Goal: Task Accomplishment & Management: Use online tool/utility

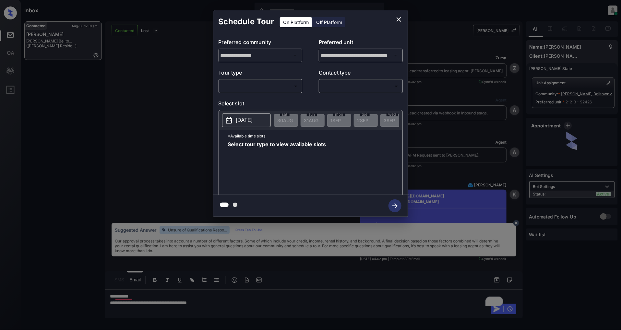
scroll to position [2390, 0]
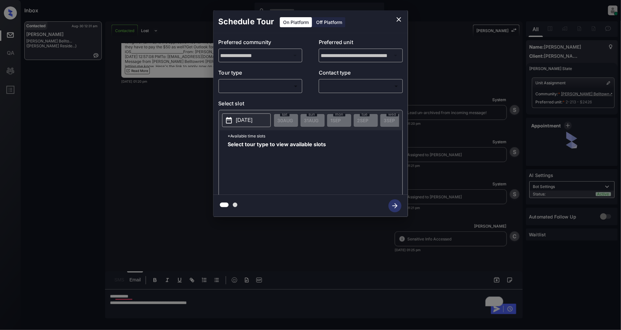
click at [272, 82] on body "Inbox [PERSON_NAME] Online Set yourself offline Set yourself on break Profile S…" at bounding box center [310, 165] width 621 height 330
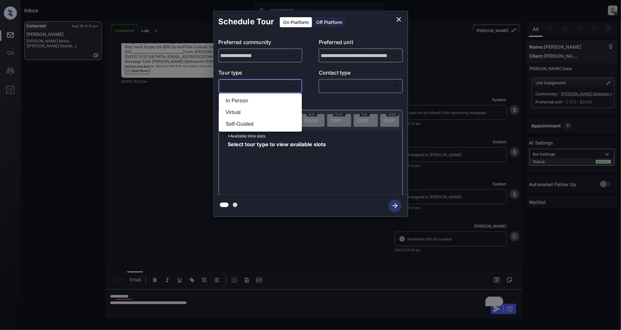
click at [254, 96] on li "In Person" at bounding box center [260, 101] width 80 height 12
type input "********"
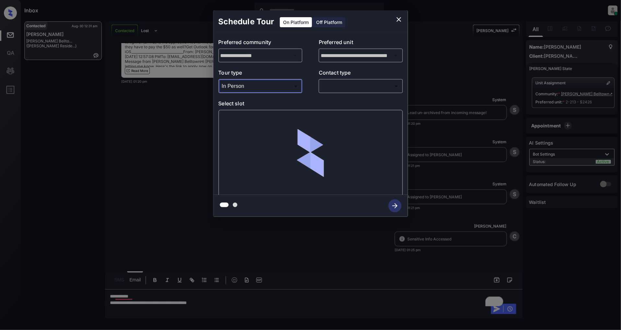
click at [346, 84] on body "Inbox [PERSON_NAME] Online Set yourself offline Set yourself on break Profile S…" at bounding box center [310, 165] width 621 height 330
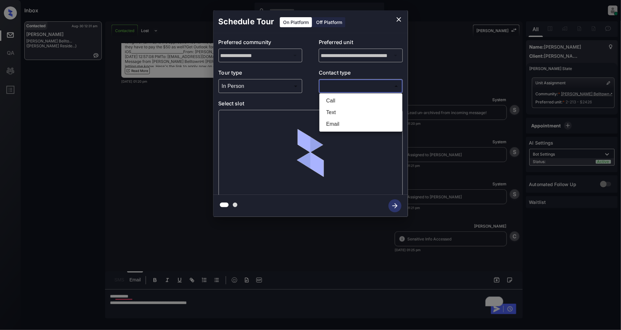
click at [349, 113] on li "Text" at bounding box center [361, 113] width 80 height 12
type input "****"
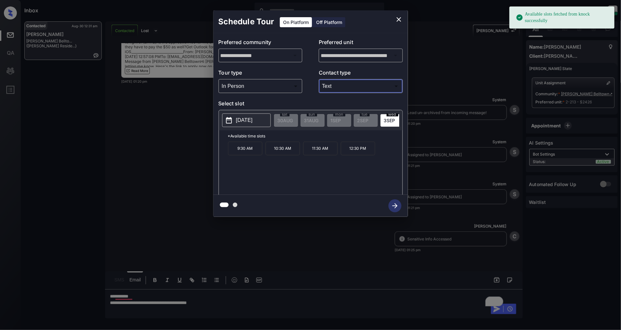
click at [243, 117] on p "[DATE]" at bounding box center [244, 120] width 17 height 8
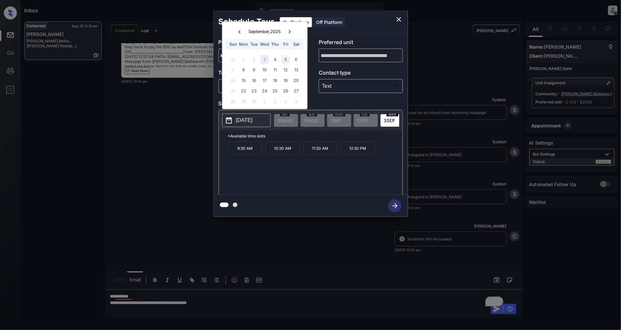
click at [286, 56] on div "5" at bounding box center [285, 59] width 9 height 9
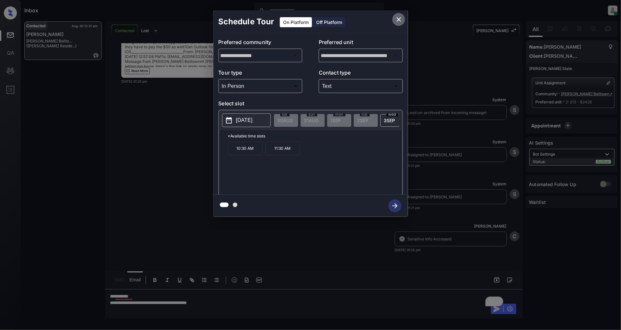
click at [400, 17] on icon "close" at bounding box center [399, 20] width 8 height 8
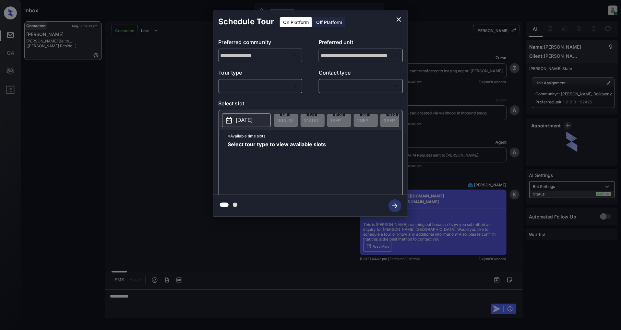
scroll to position [2310, 0]
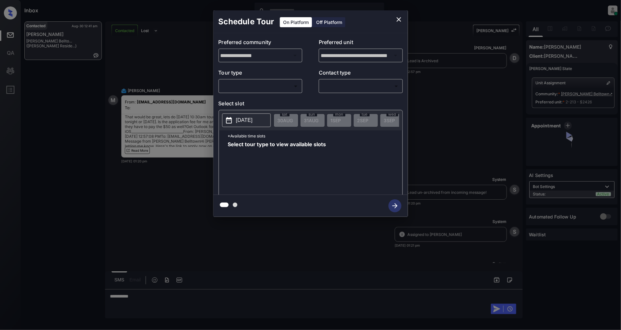
click at [289, 85] on body "Inbox [PERSON_NAME] Online Set yourself offline Set yourself on break Profile S…" at bounding box center [310, 165] width 621 height 330
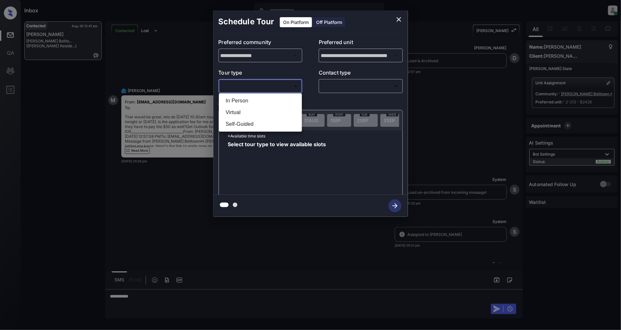
click at [260, 99] on li "In Person" at bounding box center [260, 101] width 80 height 12
type input "********"
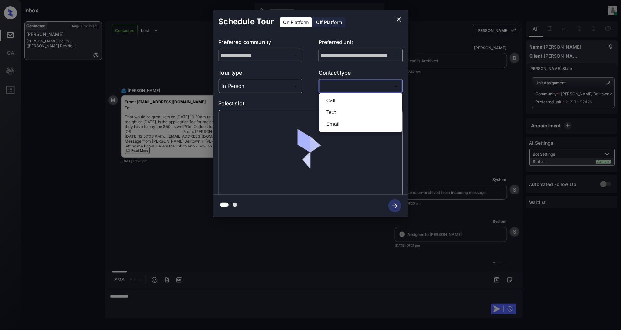
click at [345, 91] on body "Inbox Patrick Deasis Online Set yourself offline Set yourself on break Profile …" at bounding box center [310, 165] width 621 height 330
click at [340, 112] on li "Text" at bounding box center [361, 113] width 80 height 12
type input "****"
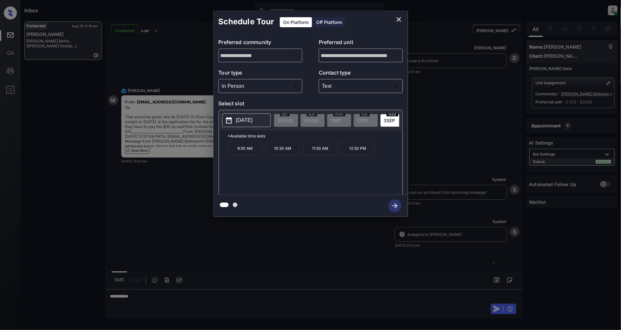
click at [253, 123] on p "[DATE]" at bounding box center [244, 120] width 17 height 8
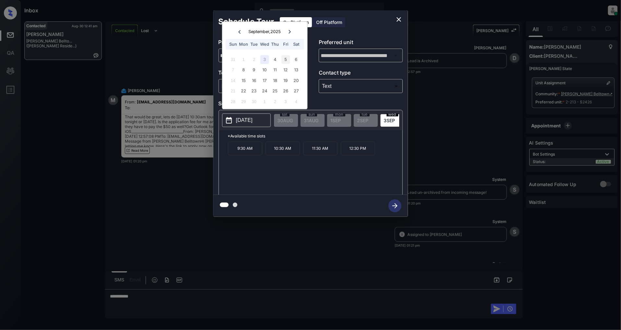
click at [288, 60] on div "5" at bounding box center [285, 59] width 9 height 9
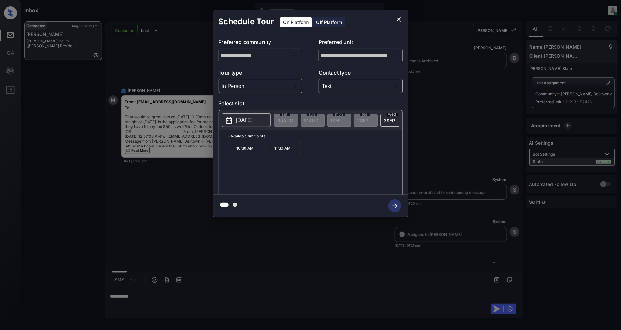
click at [256, 154] on p "10:30 AM" at bounding box center [245, 149] width 34 height 14
click at [398, 207] on icon "button" at bounding box center [394, 205] width 13 height 13
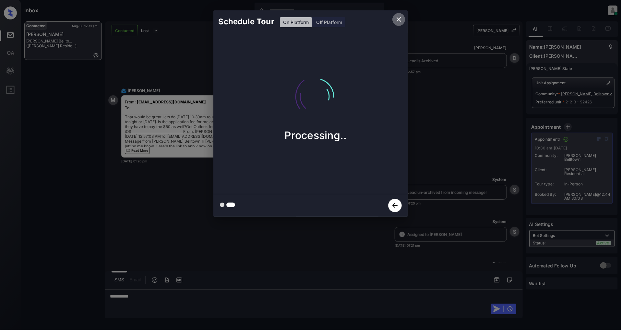
click at [399, 23] on icon "close" at bounding box center [399, 20] width 8 height 8
